Goal: Transaction & Acquisition: Download file/media

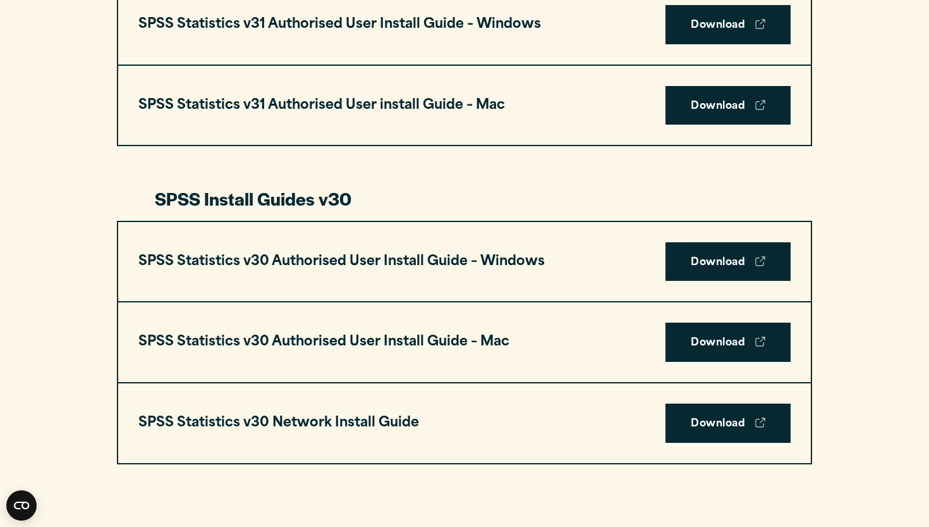
scroll to position [757, 0]
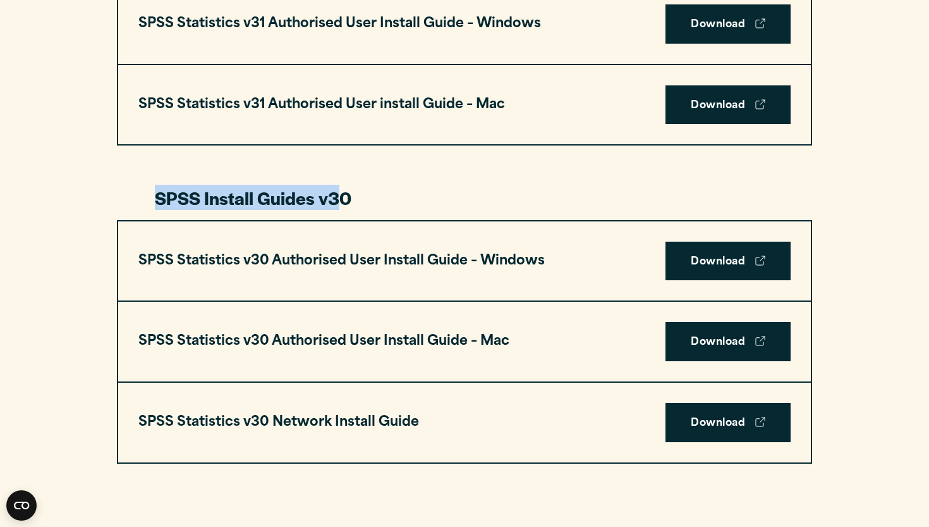
drag, startPoint x: 357, startPoint y: 165, endPoint x: 338, endPoint y: 195, distance: 35.3
click at [338, 195] on h3 "SPSS Install Guides v30" at bounding box center [465, 198] width 620 height 24
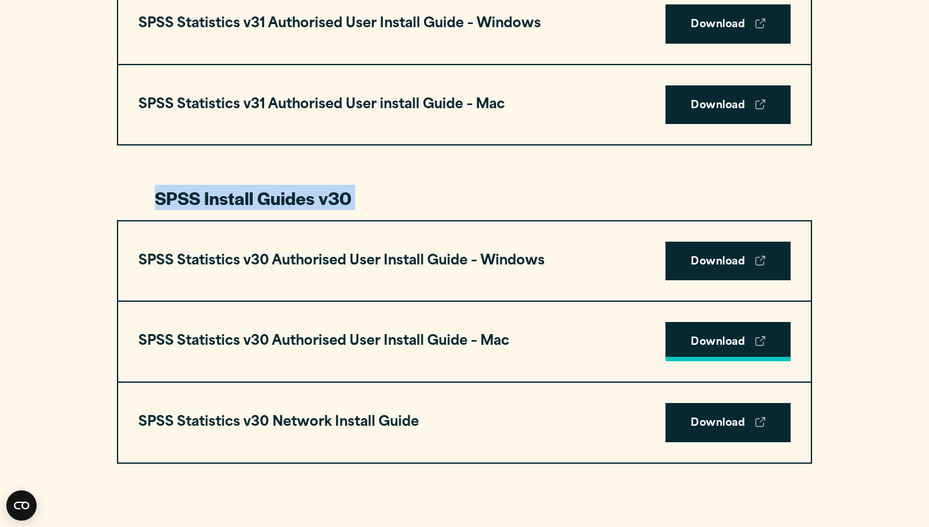
click at [726, 347] on link "Download" at bounding box center [728, 341] width 125 height 39
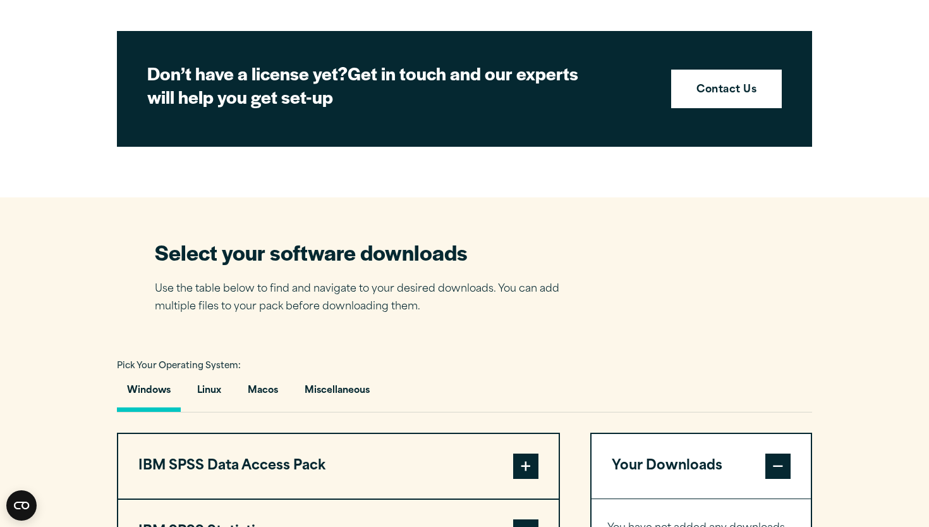
scroll to position [886, 0]
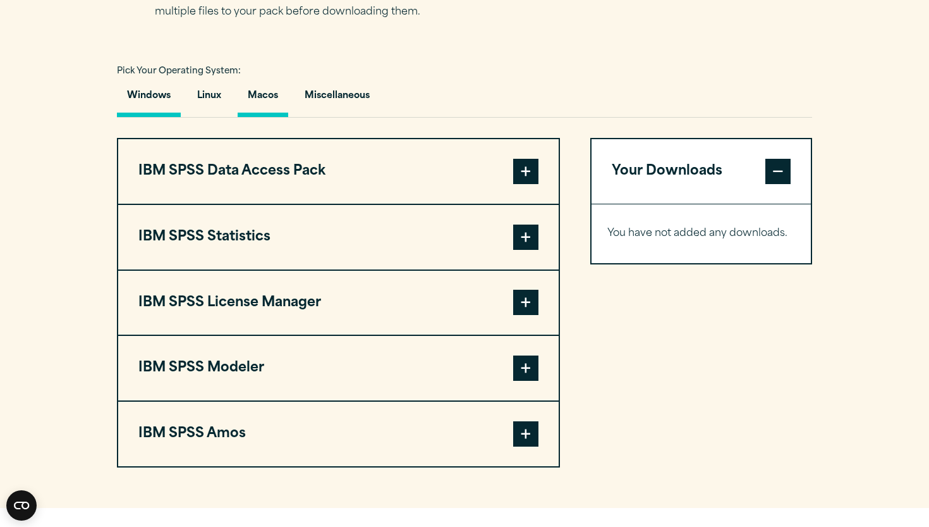
click at [264, 83] on button "Macos" at bounding box center [263, 99] width 51 height 36
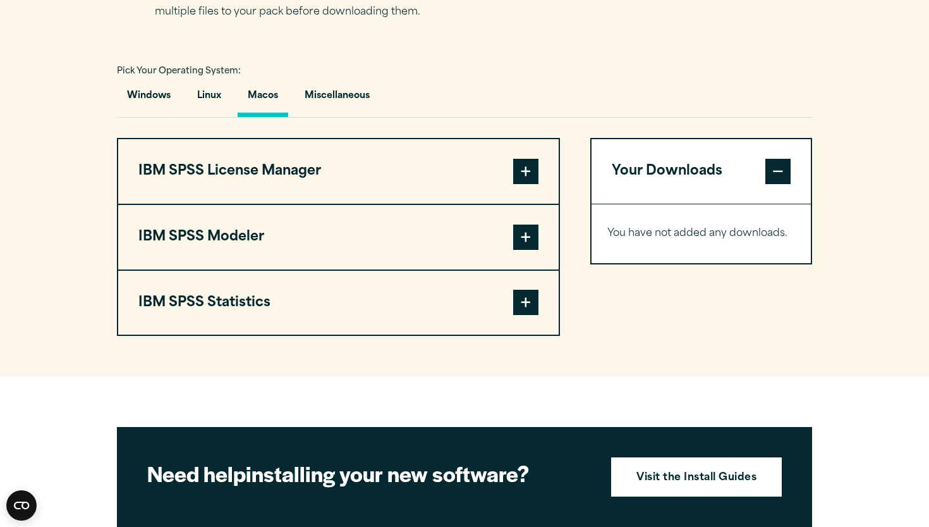
click at [526, 303] on span at bounding box center [525, 302] width 25 height 25
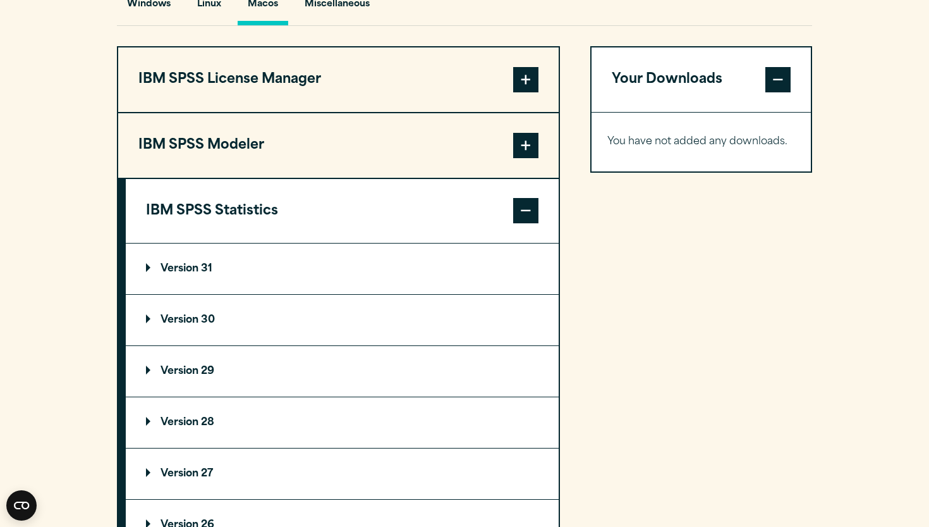
scroll to position [981, 0]
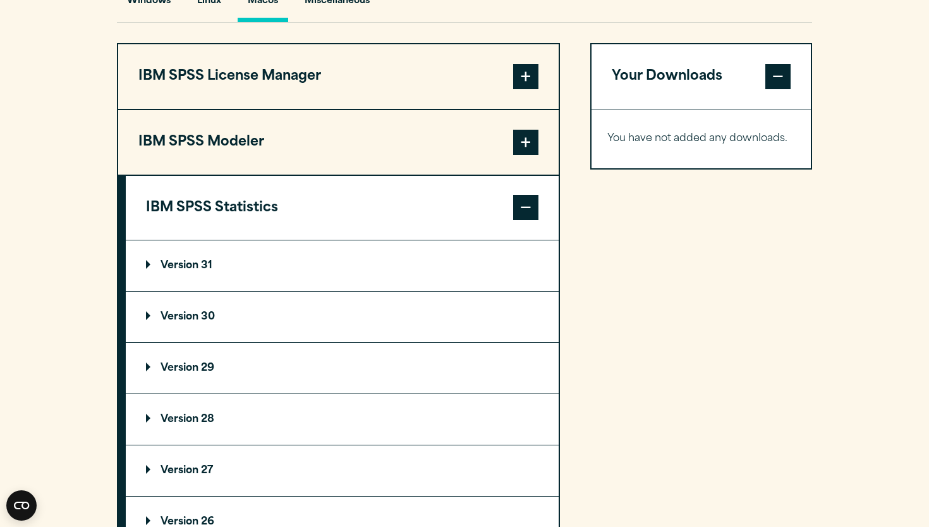
click at [427, 321] on summary "Version 30" at bounding box center [342, 316] width 433 height 51
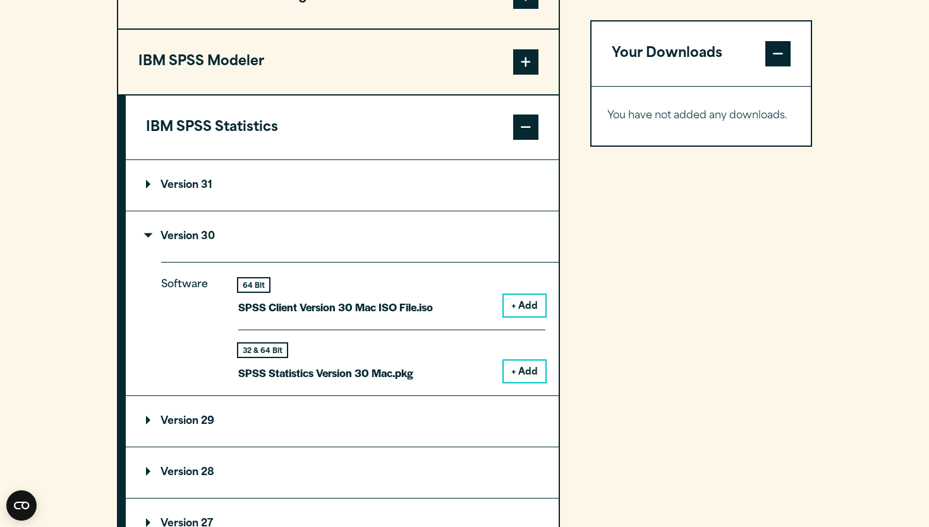
scroll to position [1111, 0]
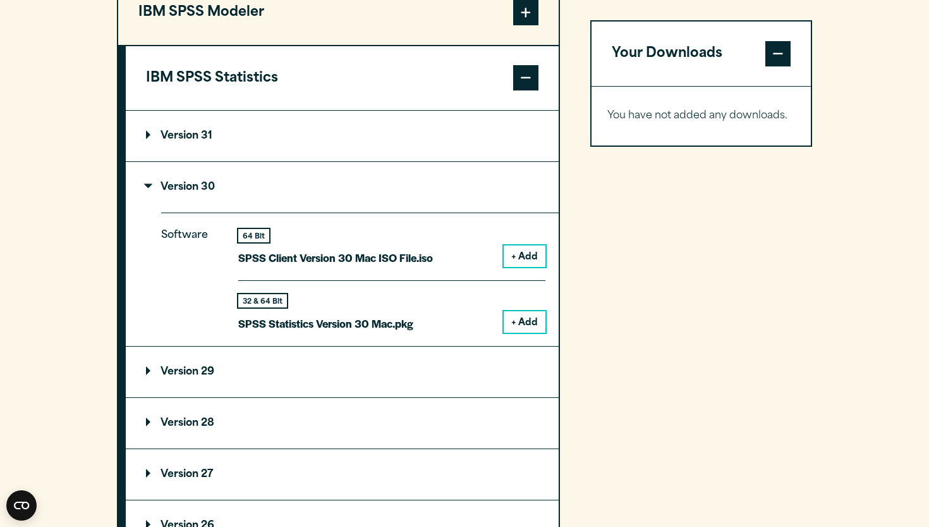
click at [537, 329] on button "+ Add" at bounding box center [525, 321] width 42 height 21
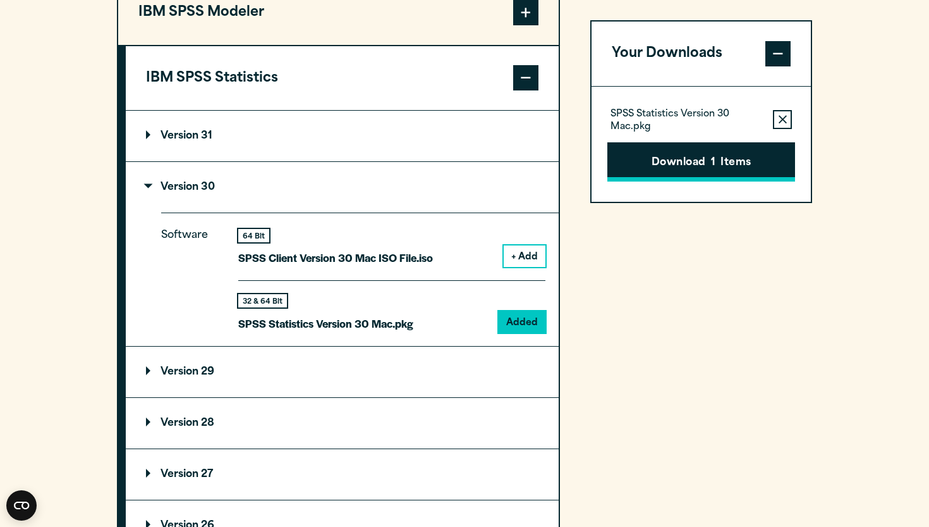
click at [744, 161] on button "Download 1 Items" at bounding box center [702, 161] width 188 height 39
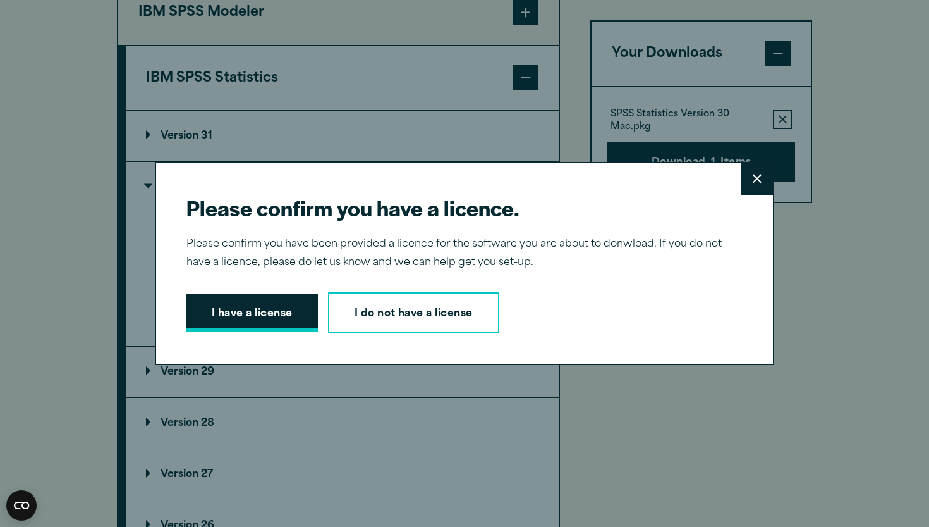
click at [260, 317] on button "I have a license" at bounding box center [253, 312] width 132 height 39
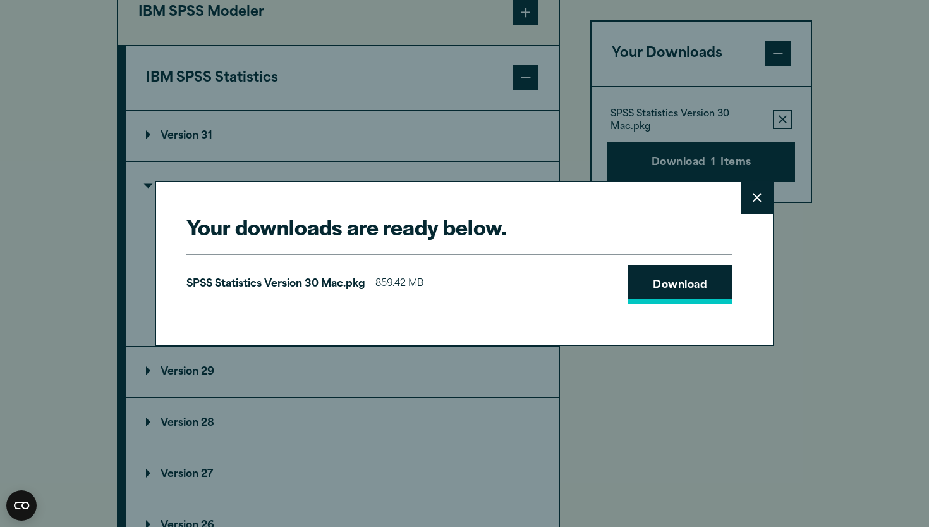
click at [674, 290] on link "Download" at bounding box center [680, 284] width 105 height 39
